Goal: Navigation & Orientation: Find specific page/section

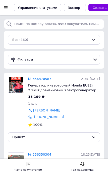
click at [8, 7] on div at bounding box center [6, 7] width 6 height 5
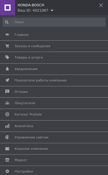
click at [24, 11] on div "Ваш ID: 4021087" at bounding box center [33, 10] width 31 height 5
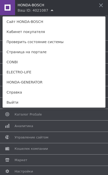
click at [18, 73] on link "ELECTRO-LIFE" at bounding box center [54, 72] width 103 height 10
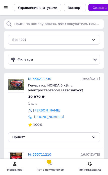
click at [55, 167] on div "Чат с покупателем" at bounding box center [51, 169] width 28 height 5
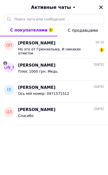
click at [103, 7] on icon "Закрыть" at bounding box center [101, 7] width 5 height 5
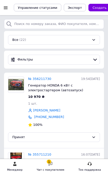
click at [5, 7] on div at bounding box center [6, 7] width 6 height 5
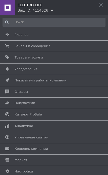
click at [69, 9] on div "ELECTRO-LIFE Ваш ID: 4114526" at bounding box center [54, 6] width 108 height 13
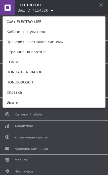
click at [52, 63] on link "CONBI" at bounding box center [54, 62] width 103 height 10
